Goal: Find specific page/section: Find specific page/section

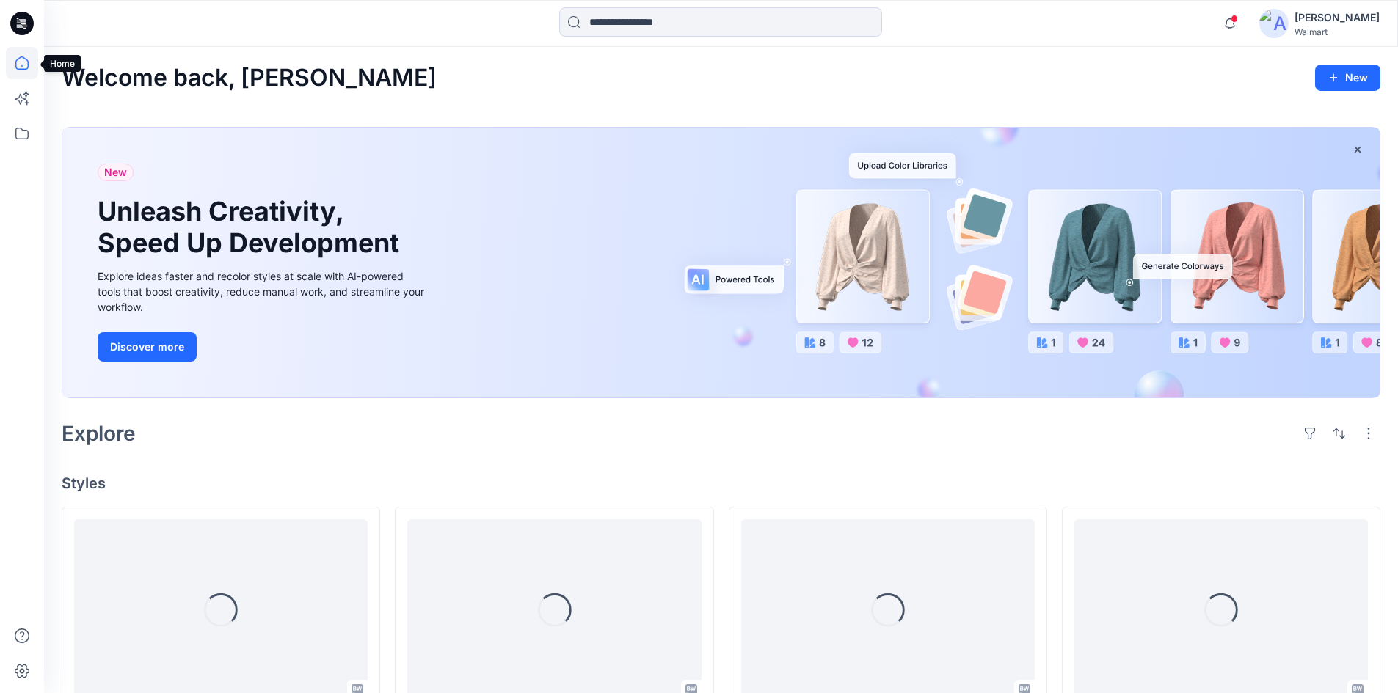
click at [15, 69] on icon at bounding box center [22, 63] width 32 height 32
click at [23, 121] on icon at bounding box center [22, 133] width 32 height 32
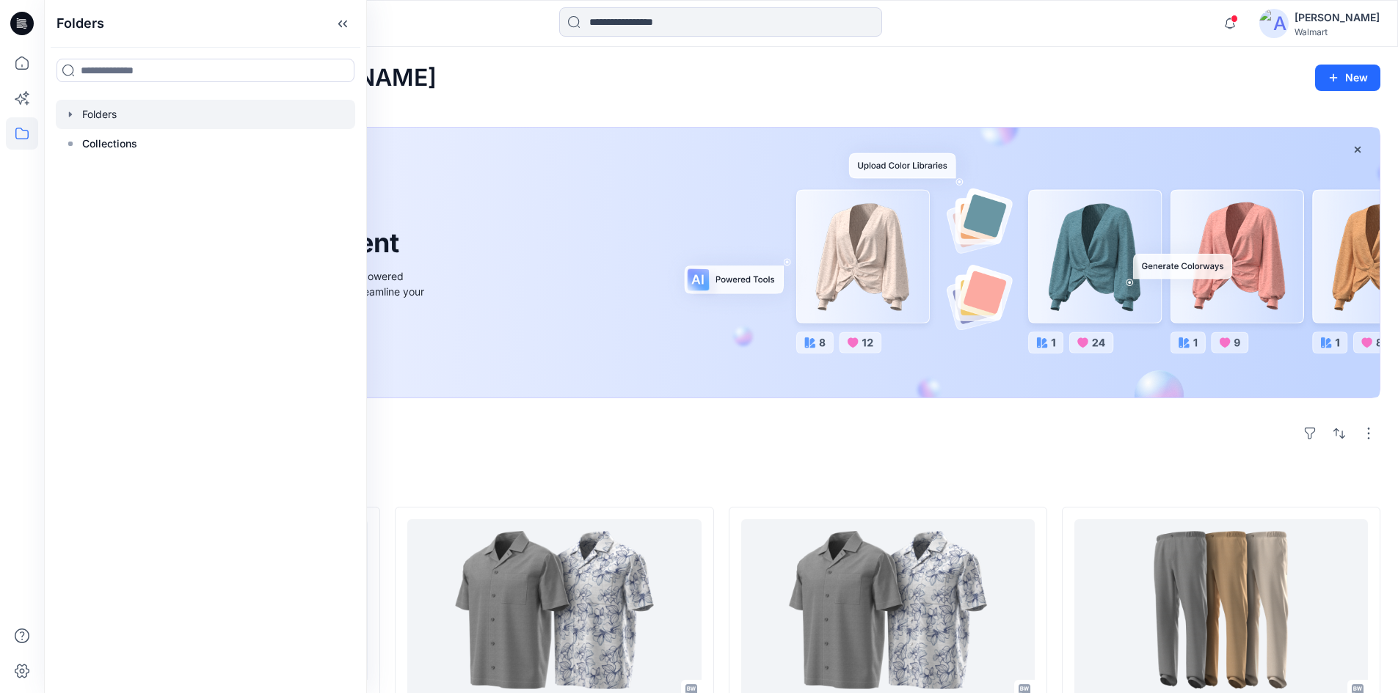
click at [68, 115] on icon "button" at bounding box center [71, 115] width 12 height 12
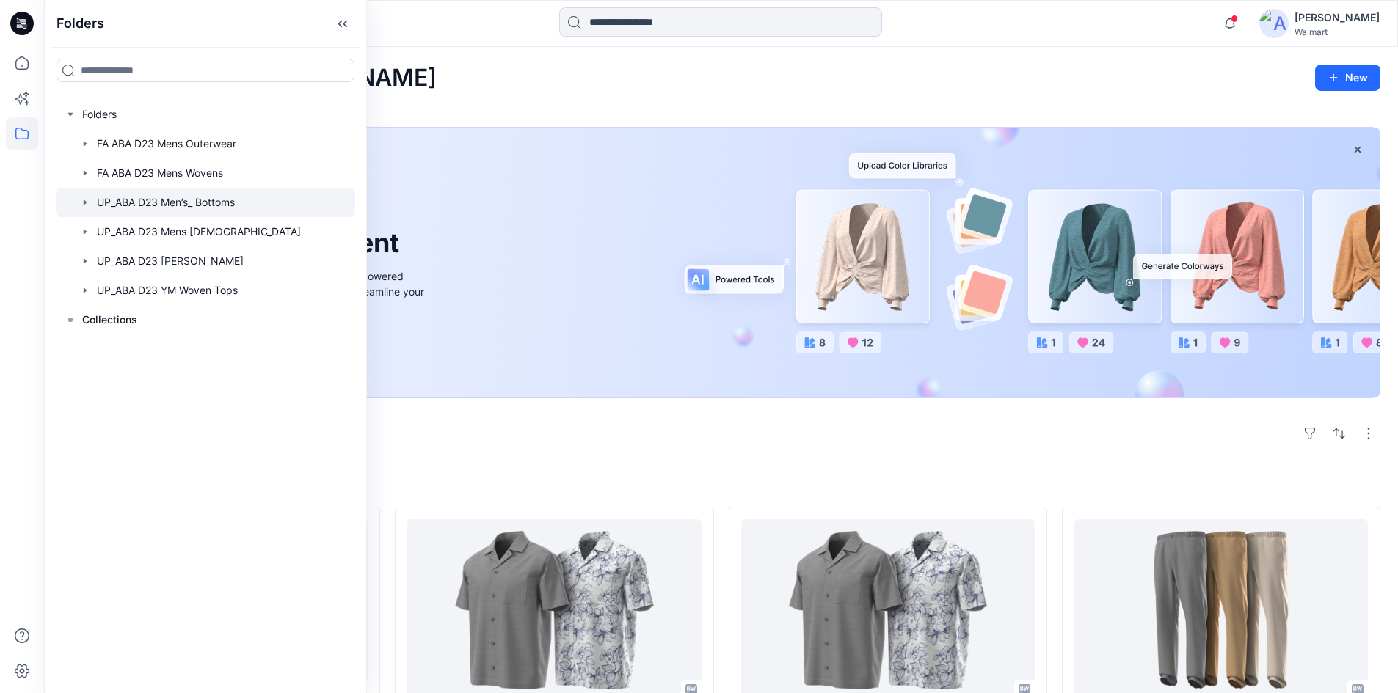
click at [87, 199] on icon "button" at bounding box center [85, 203] width 12 height 12
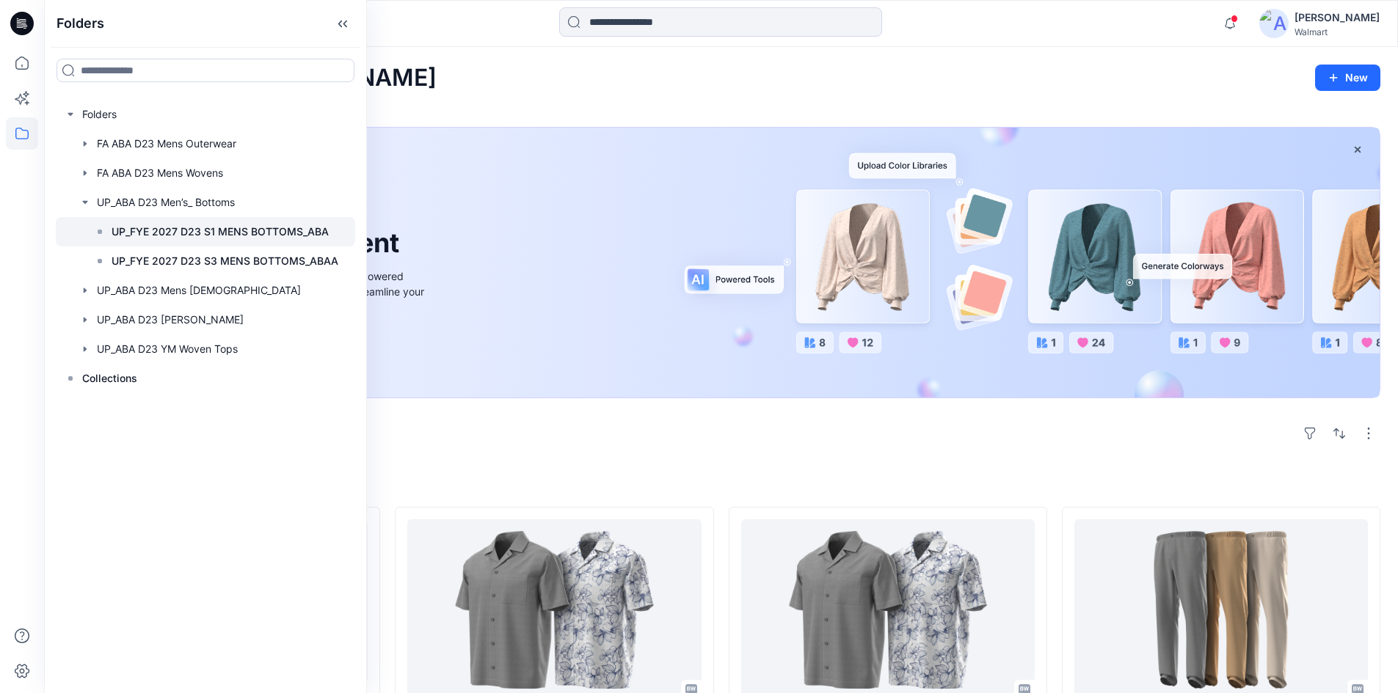
click at [180, 229] on p "UP_FYE 2027 D23 S1 MENS BOTTOMS_ABA" at bounding box center [220, 232] width 217 height 18
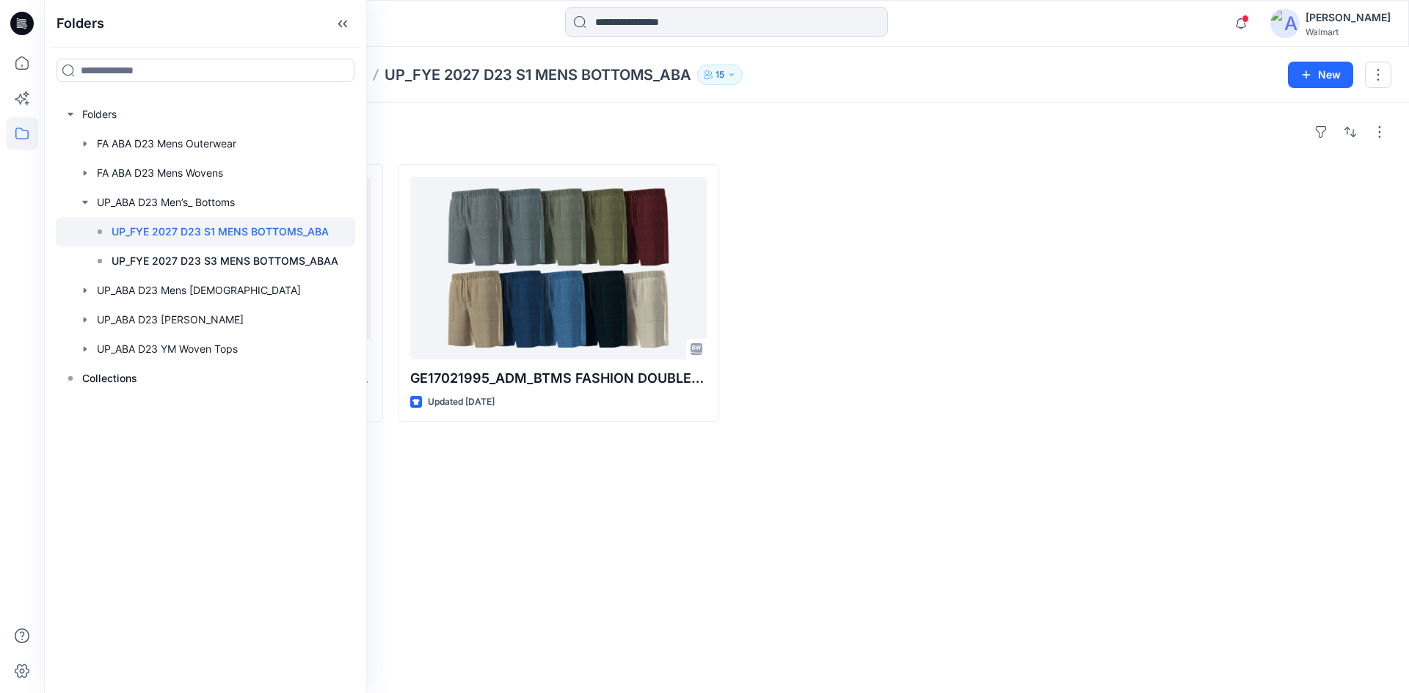
click at [630, 471] on div "Styles GE17021989_ADM_BTMS PULLON CARGO SHORT Updated [DATE] GE17021995_ADM_BTM…" at bounding box center [726, 398] width 1365 height 591
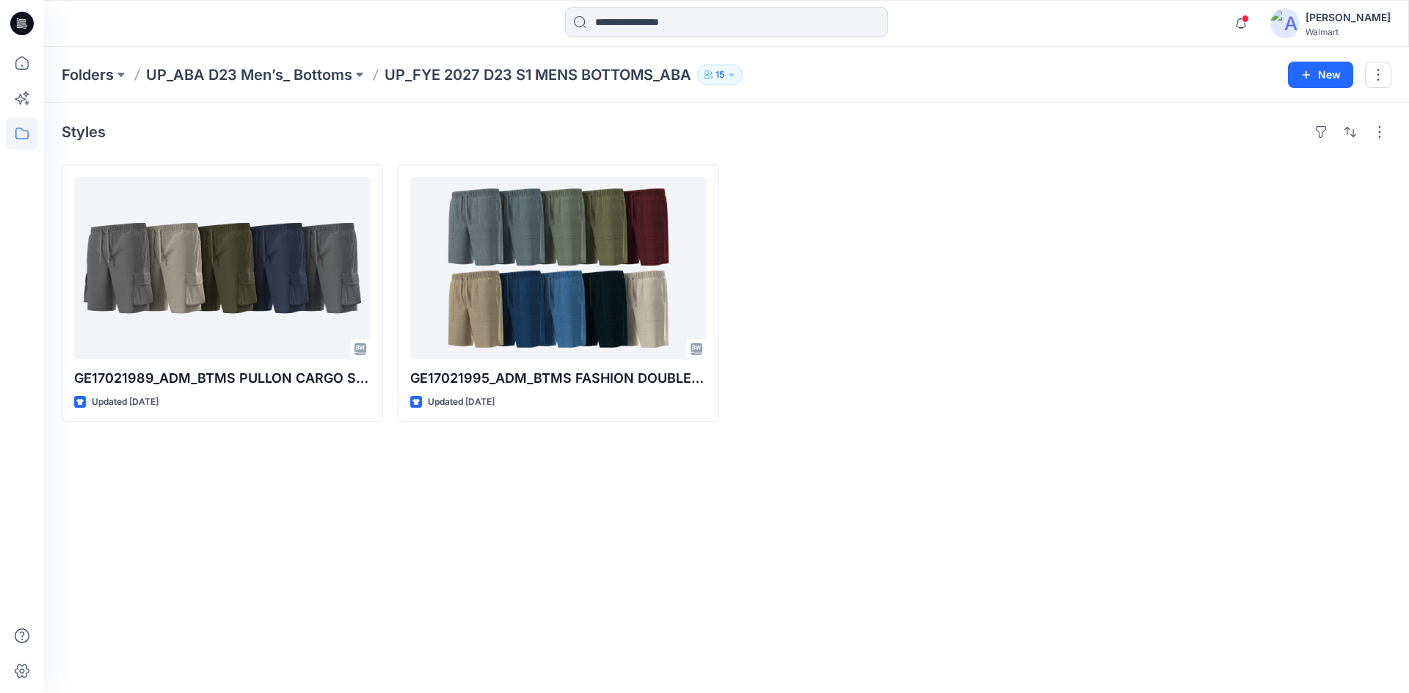
click at [536, 479] on div "Styles GE17021989_ADM_BTMS PULLON CARGO SHORT Updated [DATE] GE17021995_ADM_BTM…" at bounding box center [726, 398] width 1365 height 591
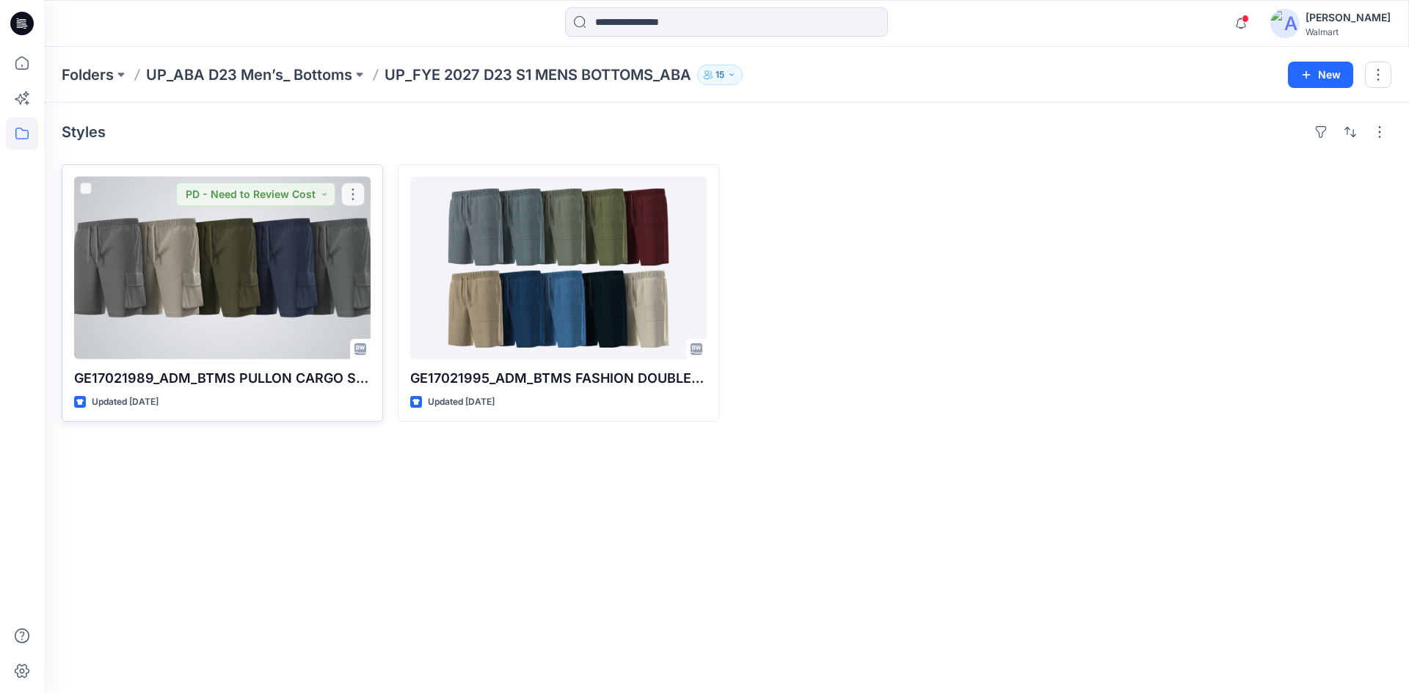
click at [270, 285] on div at bounding box center [222, 268] width 296 height 183
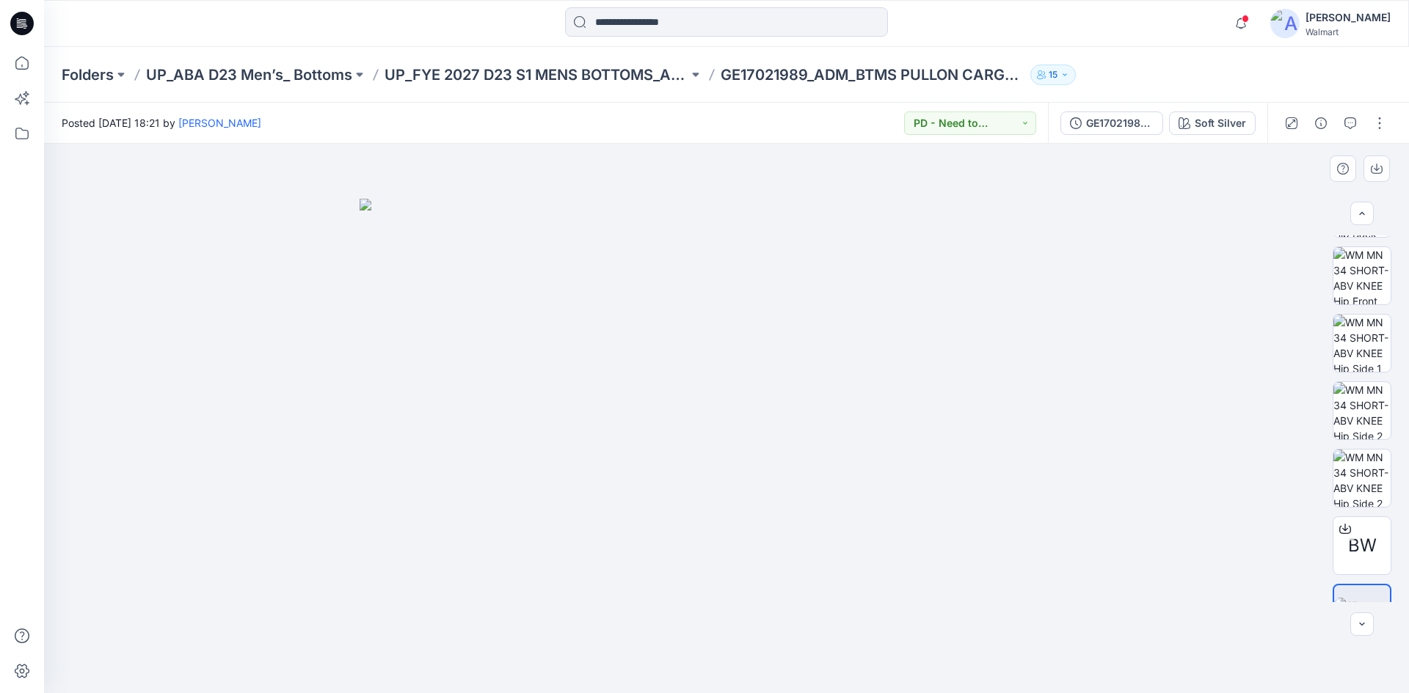
scroll to position [232, 0]
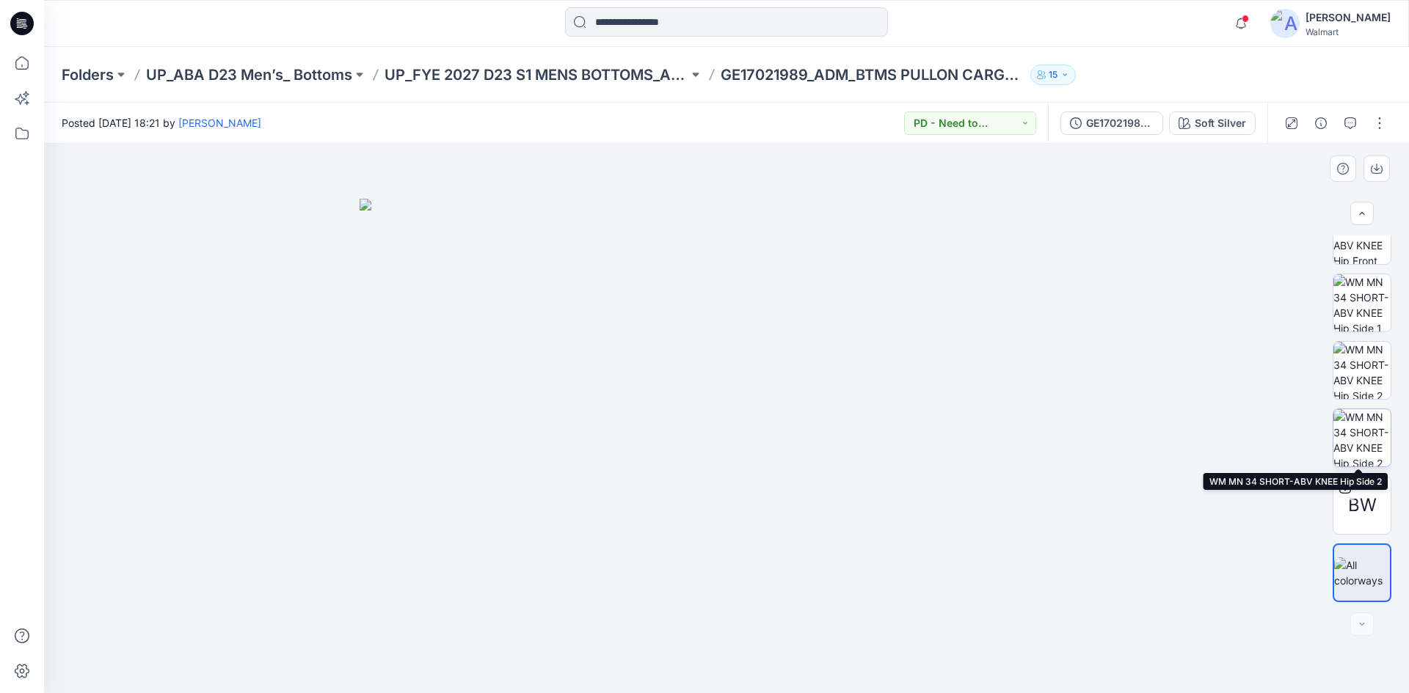
click at [1371, 445] on img at bounding box center [1361, 437] width 57 height 57
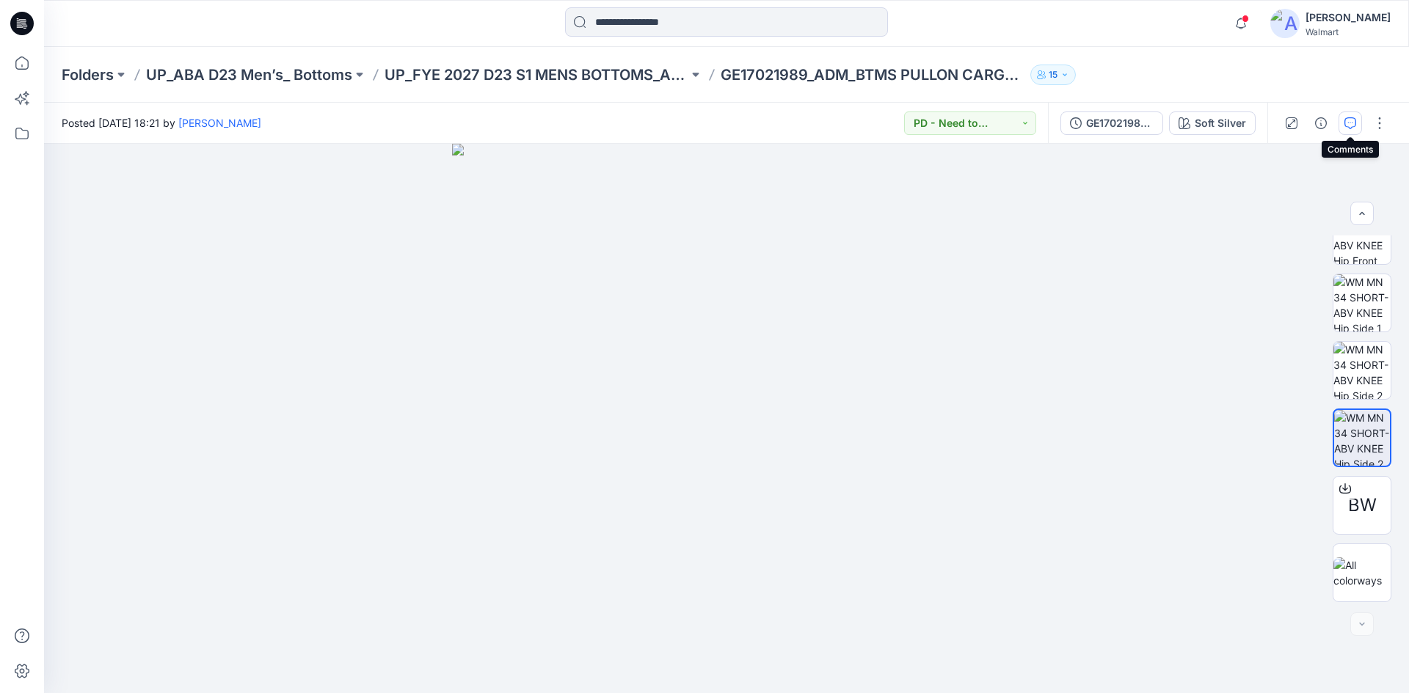
click at [1354, 121] on icon "button" at bounding box center [1350, 123] width 12 height 12
